Goal: Download file/media

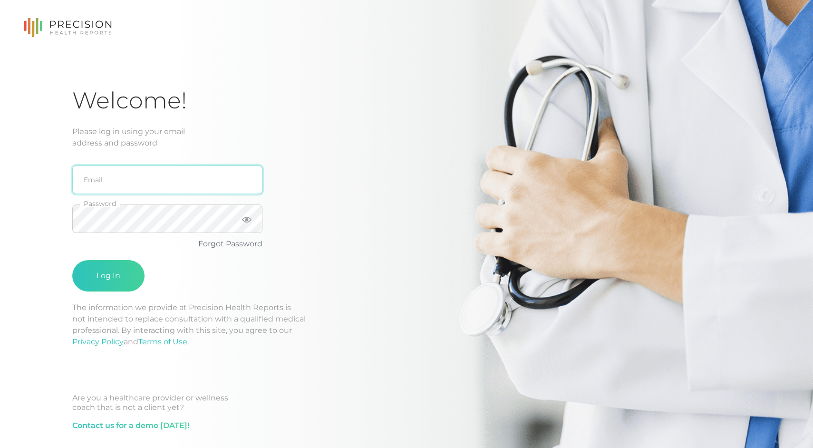
click at [127, 181] on input "email" at bounding box center [167, 179] width 190 height 29
type input "[EMAIL_ADDRESS][PERSON_NAME][DOMAIN_NAME]"
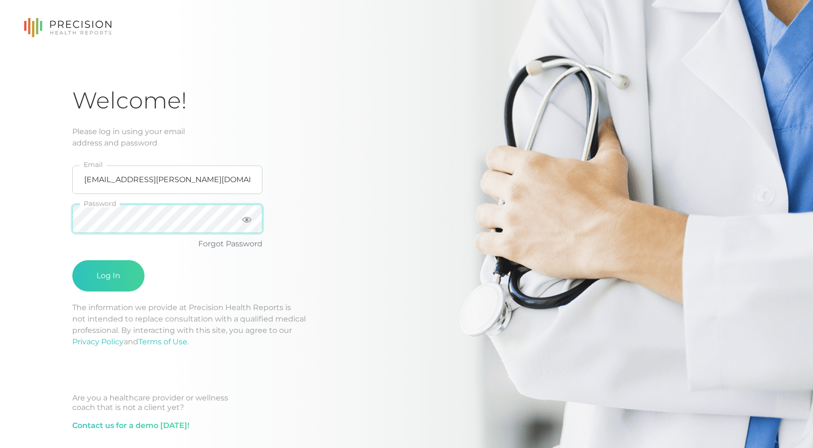
click at [72, 260] on button "Log In" at bounding box center [108, 275] width 72 height 31
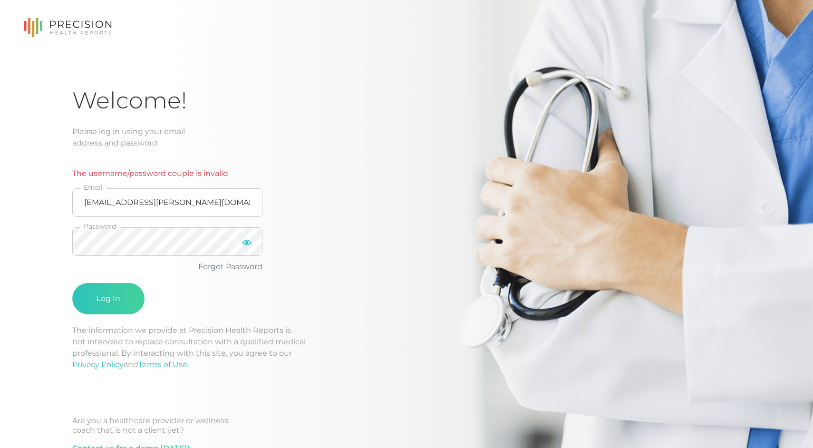
click at [249, 242] on icon at bounding box center [247, 243] width 10 height 10
click at [25, 235] on div "Welcome! Please log in using your email address and password The username/passw…" at bounding box center [406, 239] width 813 height 478
click at [72, 283] on button "Log In" at bounding box center [108, 298] width 72 height 31
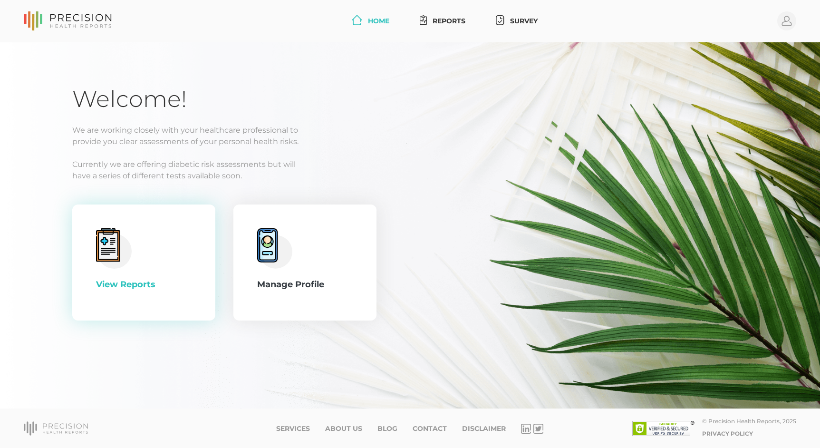
click at [114, 243] on icon at bounding box center [107, 245] width 19 height 27
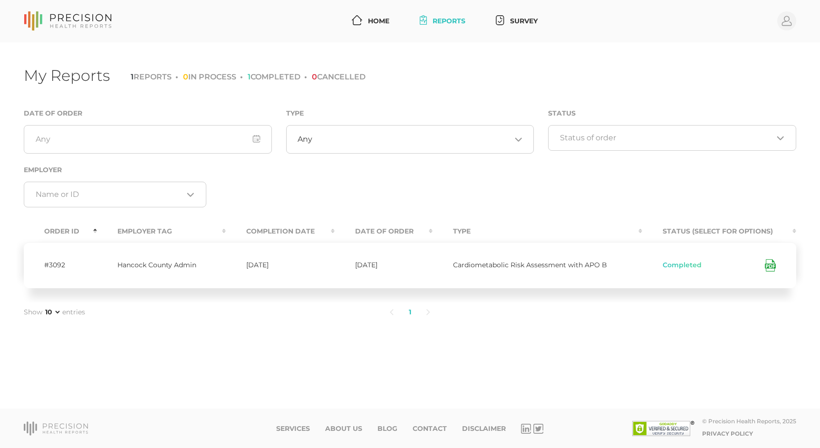
click at [770, 265] on icon at bounding box center [770, 265] width 11 height 12
click at [768, 266] on icon at bounding box center [770, 265] width 11 height 12
click at [781, 21] on circle at bounding box center [786, 20] width 19 height 19
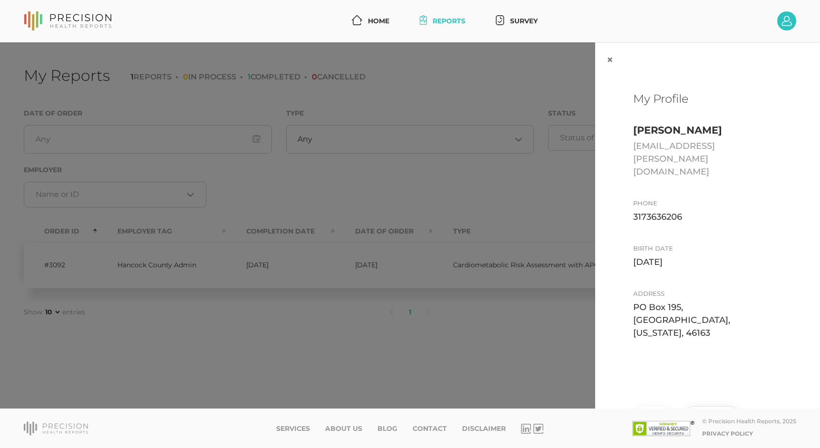
click at [696, 406] on button "Log Out" at bounding box center [711, 417] width 56 height 22
